Goal: Transaction & Acquisition: Purchase product/service

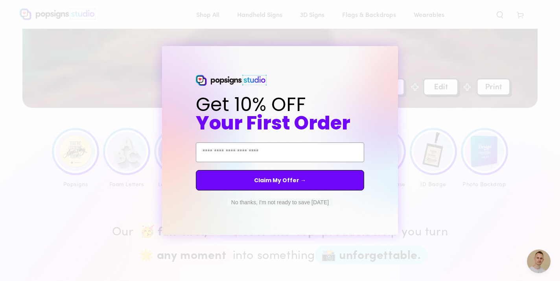
scroll to position [310, 0]
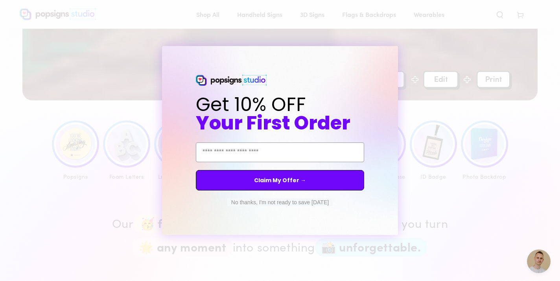
click at [299, 200] on button "No thanks, I'm not ready to save today" at bounding box center [279, 202] width 105 height 8
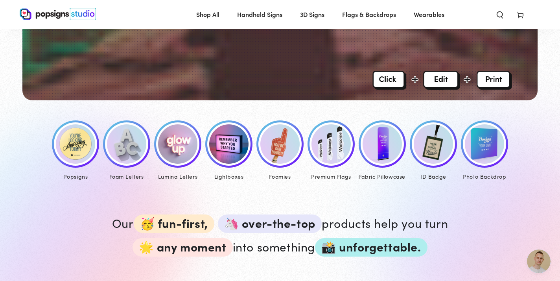
click at [88, 147] on img at bounding box center [75, 143] width 39 height 39
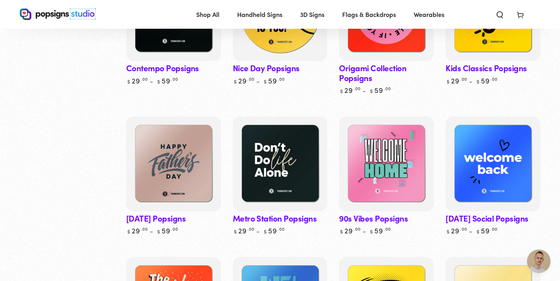
scroll to position [317, 0]
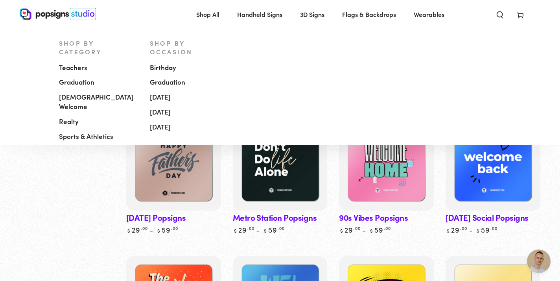
click at [258, 13] on span "Handheld Signs" at bounding box center [259, 14] width 45 height 11
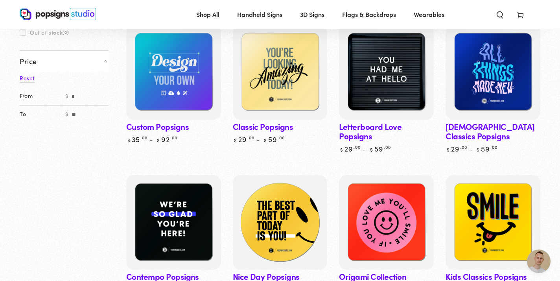
scroll to position [105, 0]
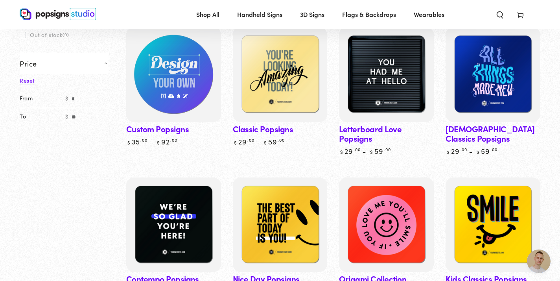
click at [179, 74] on img at bounding box center [174, 75] width 98 height 98
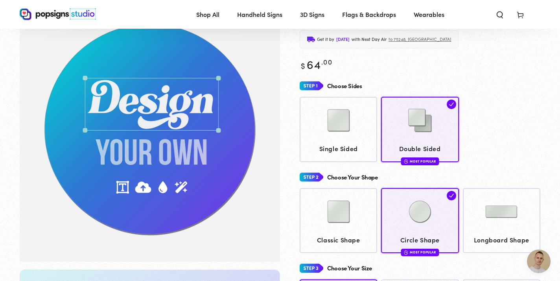
scroll to position [63, 0]
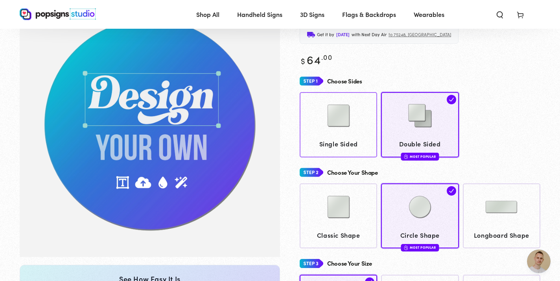
click at [348, 120] on img at bounding box center [338, 115] width 39 height 39
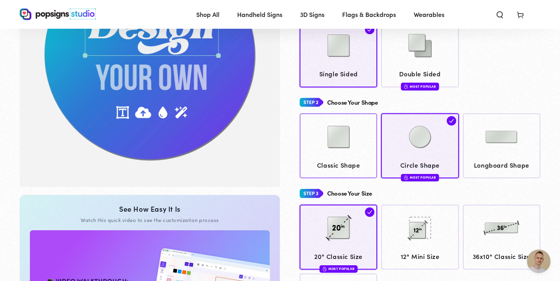
click at [343, 127] on img at bounding box center [338, 136] width 39 height 39
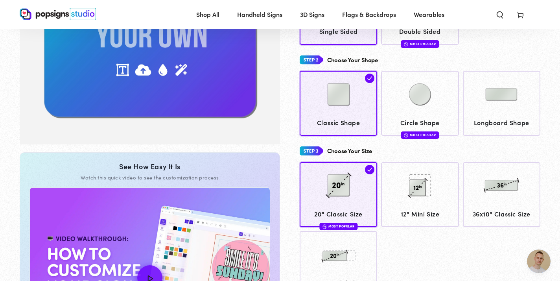
scroll to position [176, 0]
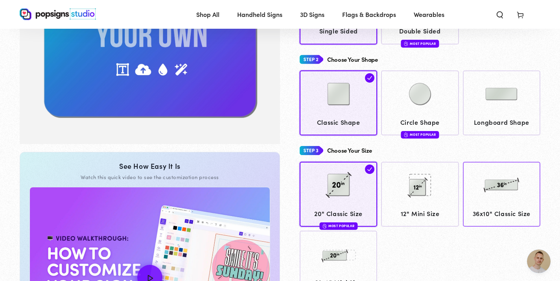
click at [494, 192] on img at bounding box center [501, 184] width 39 height 39
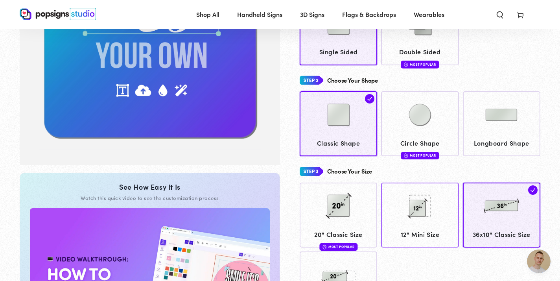
click at [422, 201] on img at bounding box center [419, 205] width 39 height 39
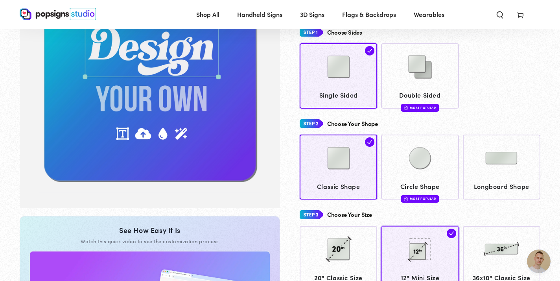
scroll to position [112, 0]
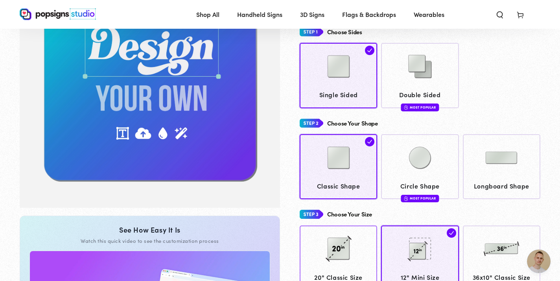
click at [350, 247] on img at bounding box center [338, 248] width 39 height 39
